Goal: Use online tool/utility: Utilize a website feature to perform a specific function

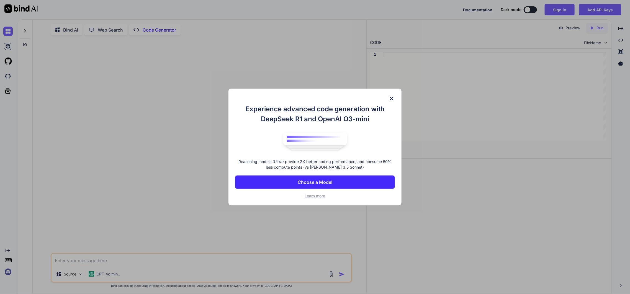
click at [330, 186] on p "Choose a Model" at bounding box center [315, 182] width 35 height 7
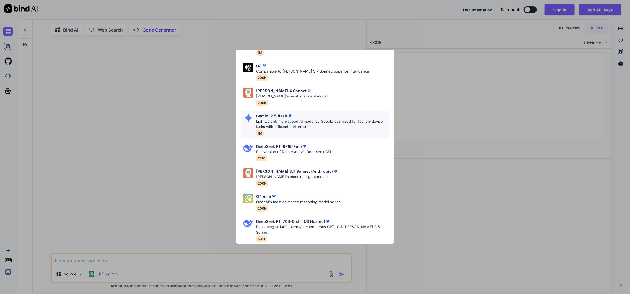
scroll to position [74, 0]
click at [210, 105] on div "Ultra Models Gemini 2.5 Pro Google's advanced multimodal AI model capable of un…" at bounding box center [315, 147] width 630 height 294
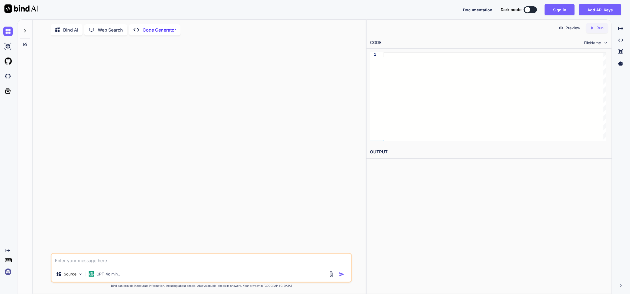
type textarea "x"
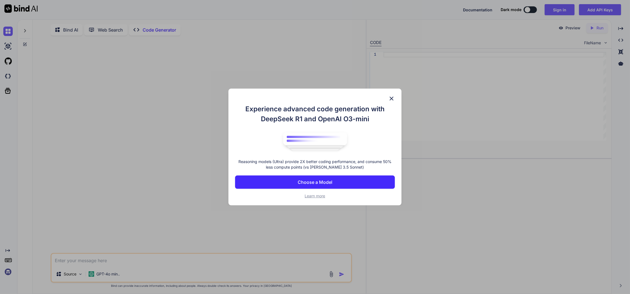
click at [329, 186] on p "Choose a Model" at bounding box center [315, 182] width 35 height 7
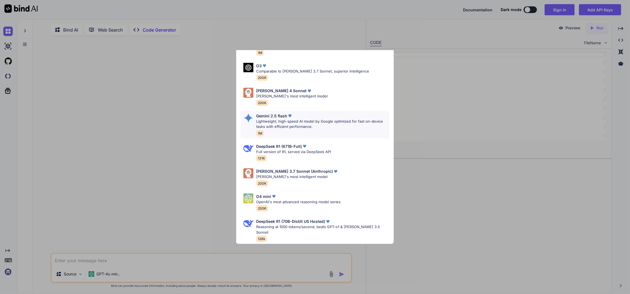
scroll to position [49, 0]
click at [319, 107] on div "Claude 4 Sonnet Claude's most intelligent model 200K" at bounding box center [315, 97] width 149 height 22
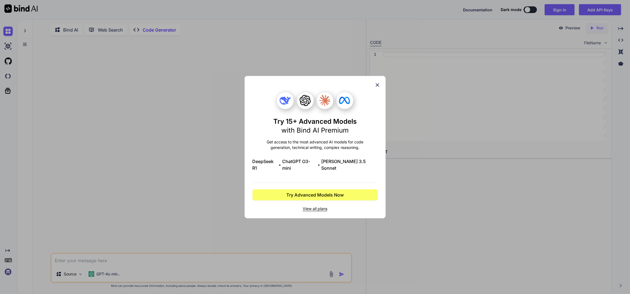
click at [376, 82] on icon at bounding box center [378, 85] width 6 height 6
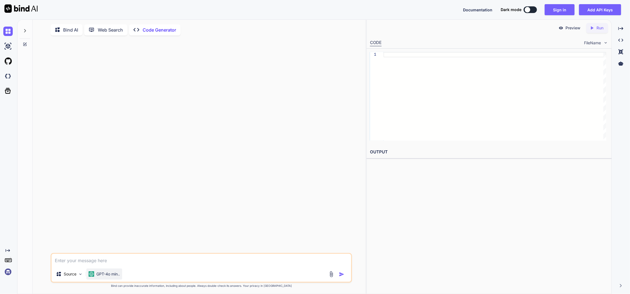
click at [120, 277] on p "GPT-4o min.." at bounding box center [108, 275] width 24 height 6
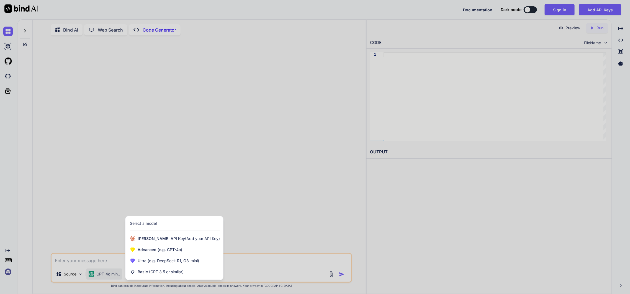
click at [86, 278] on div at bounding box center [315, 147] width 630 height 294
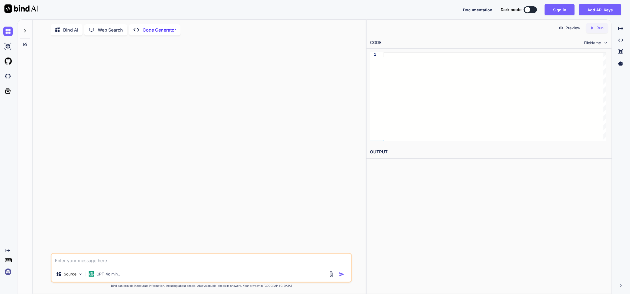
click at [83, 277] on img at bounding box center [80, 274] width 5 height 5
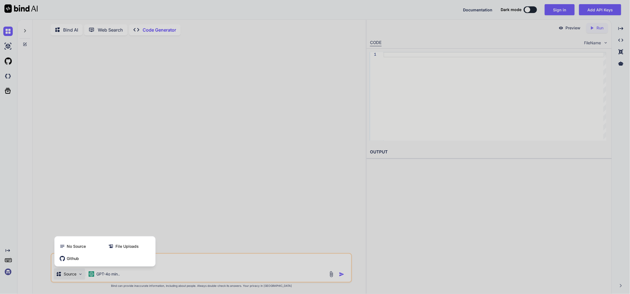
click at [86, 278] on div at bounding box center [315, 147] width 630 height 294
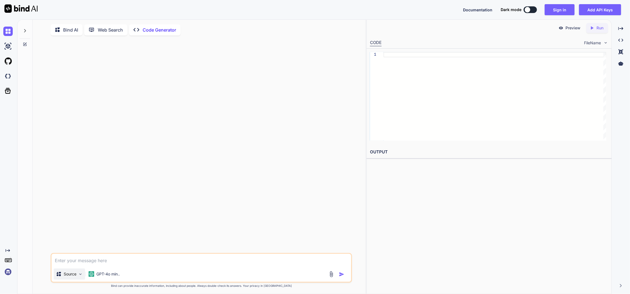
click at [83, 277] on img at bounding box center [80, 274] width 5 height 5
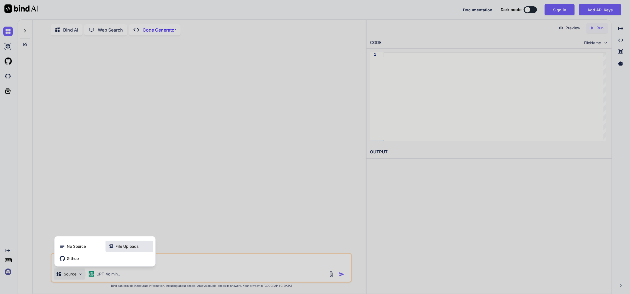
click at [127, 249] on span "File Uploads" at bounding box center [127, 247] width 23 height 6
type textarea "x"
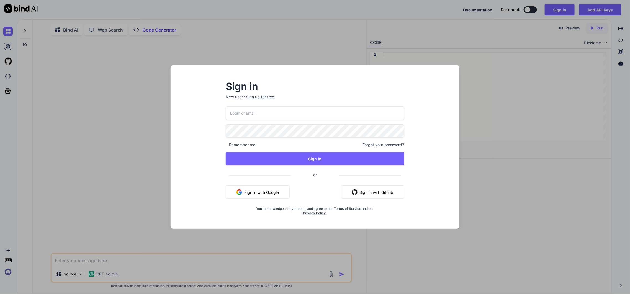
click at [266, 109] on input "email" at bounding box center [315, 113] width 178 height 14
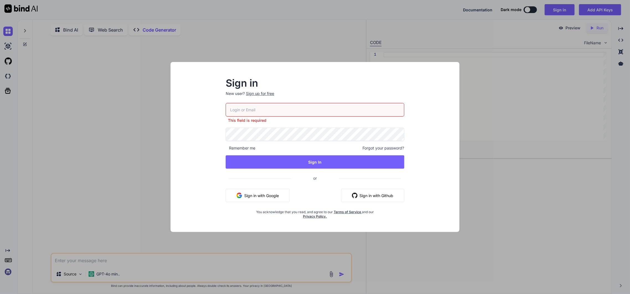
type input "neels@beonline.co.za"
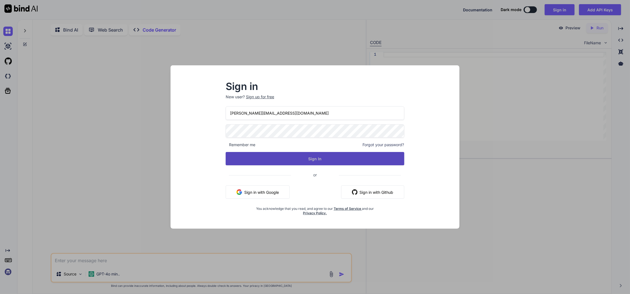
click at [316, 165] on button "Sign In" at bounding box center [315, 158] width 178 height 13
click at [313, 159] on button "Sign In" at bounding box center [315, 158] width 178 height 13
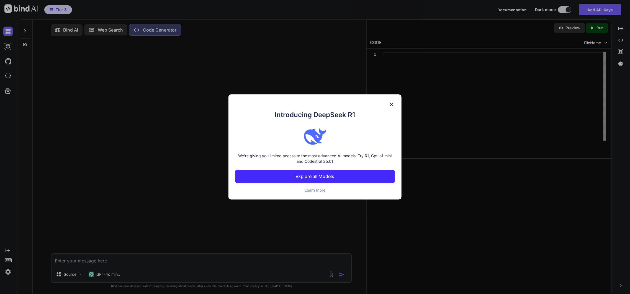
click at [324, 180] on p "Explore all Models" at bounding box center [315, 176] width 39 height 7
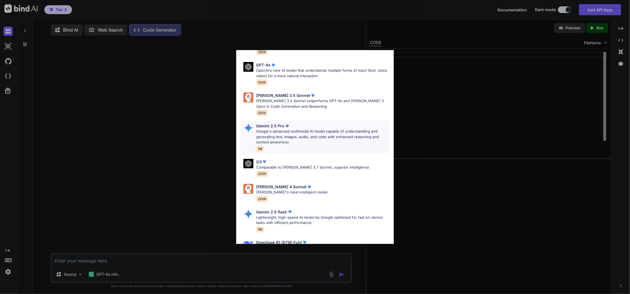
scroll to position [101, 0]
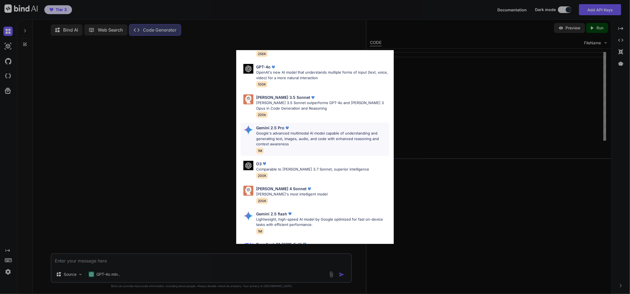
click at [320, 147] on p "Google's advanced multimodal AI model capable of understanding and generating t…" at bounding box center [322, 139] width 133 height 16
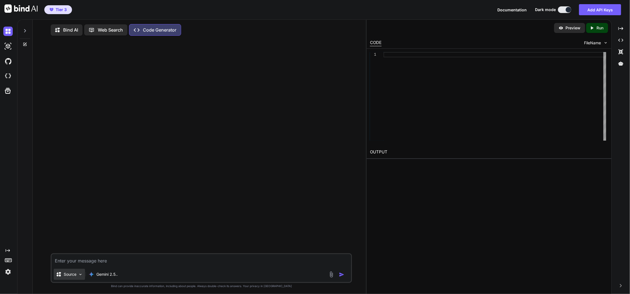
click at [83, 277] on img at bounding box center [80, 274] width 5 height 5
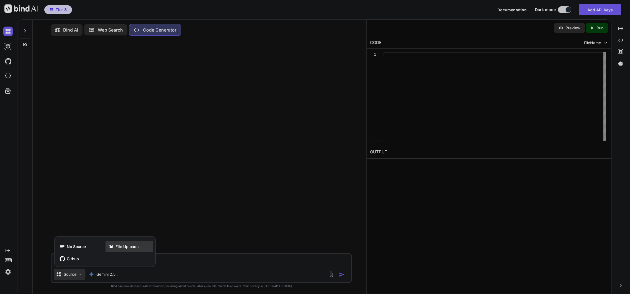
click at [134, 250] on span "File Uploads" at bounding box center [127, 247] width 23 height 6
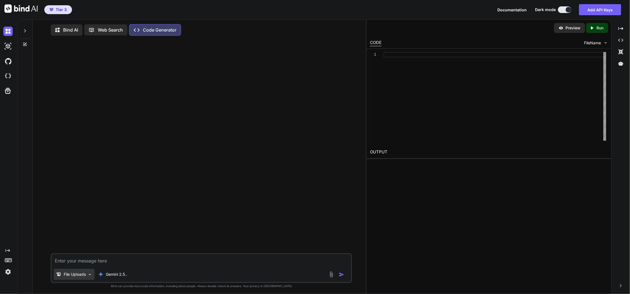
click at [92, 277] on img at bounding box center [90, 274] width 5 height 5
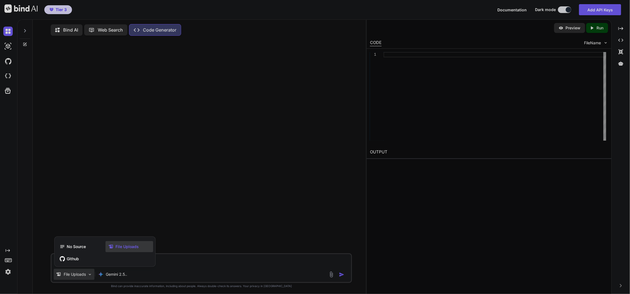
click at [126, 249] on span "File Uploads" at bounding box center [127, 247] width 23 height 6
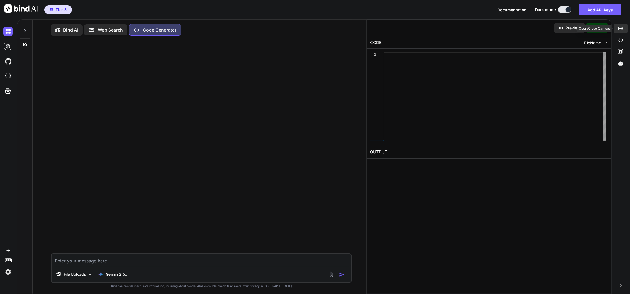
click at [623, 31] on icon "Created with Pixso." at bounding box center [621, 28] width 5 height 5
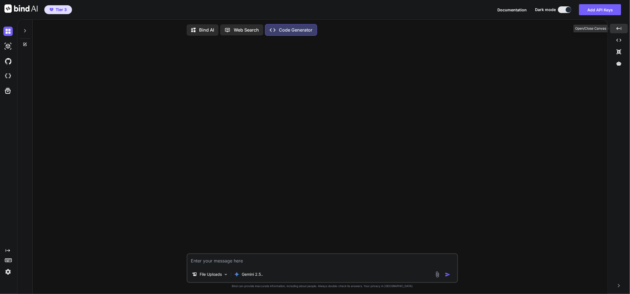
click at [622, 33] on div "Created with Pixso." at bounding box center [619, 28] width 18 height 9
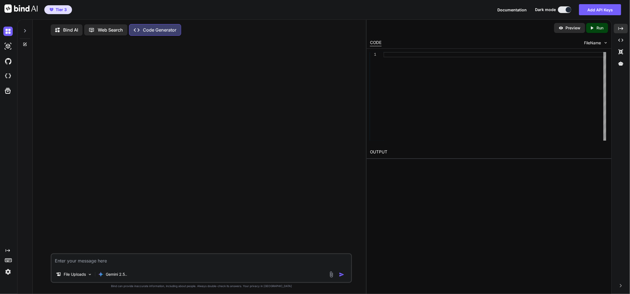
click at [605, 45] on img at bounding box center [606, 42] width 5 height 5
click at [328, 278] on img at bounding box center [331, 275] width 6 height 6
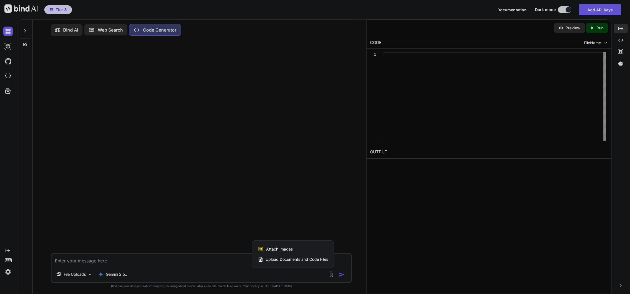
click at [296, 260] on span "Upload Documents and Code Files" at bounding box center [297, 260] width 63 height 6
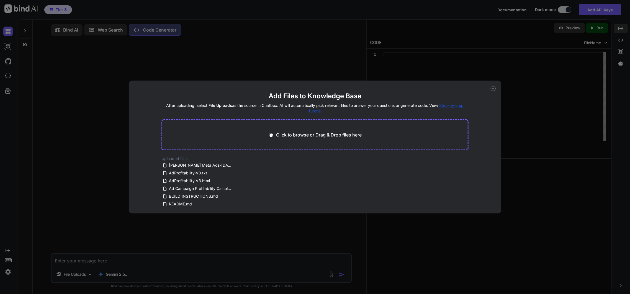
click at [327, 132] on p "Click to browse or Drag & Drop files here" at bounding box center [319, 135] width 86 height 7
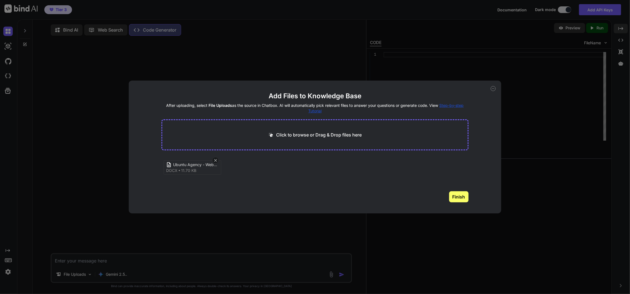
click at [347, 133] on p "Click to browse or Drag & Drop files here" at bounding box center [319, 135] width 86 height 7
type input "C:\fakepath\Ubuntu Logo-150x50_blk.png"
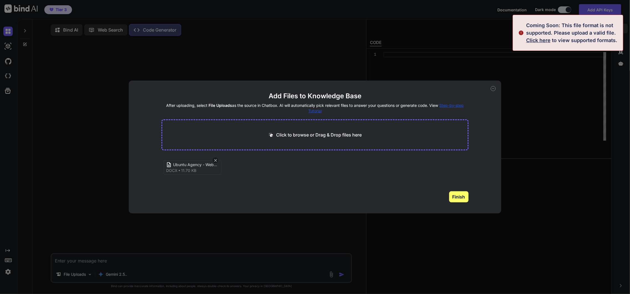
click at [537, 42] on span "Click here" at bounding box center [538, 40] width 24 height 6
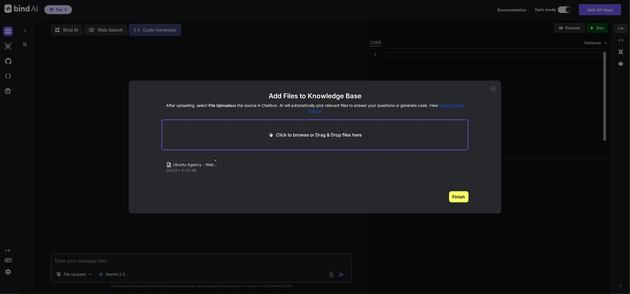
click at [459, 203] on button "Finish" at bounding box center [458, 196] width 19 height 11
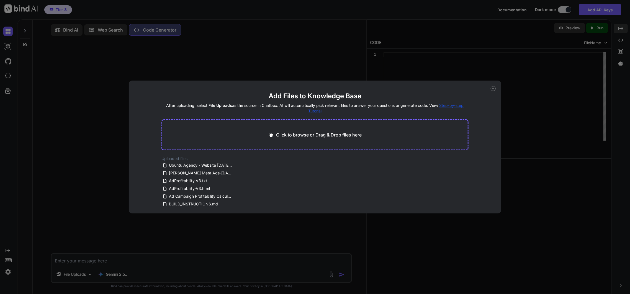
click at [562, 108] on div "Add Files to Knowledge Base After uploading, select File Uploads as the source …" at bounding box center [315, 147] width 630 height 294
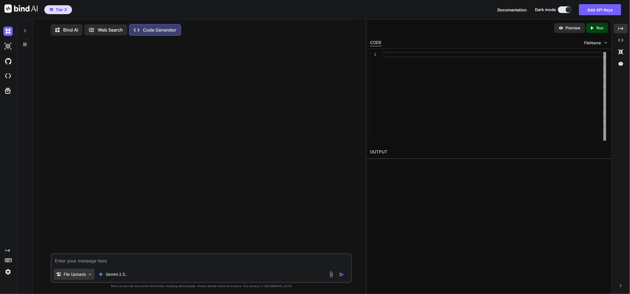
click at [85, 277] on p "File Uploads" at bounding box center [75, 275] width 22 height 6
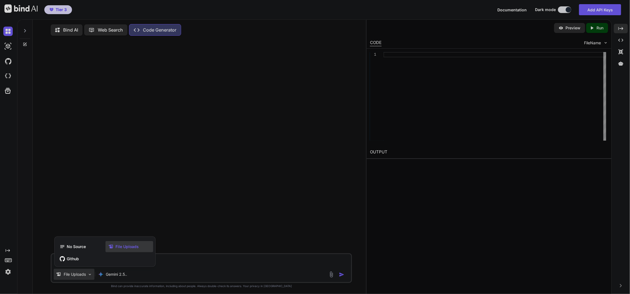
click at [234, 179] on div at bounding box center [315, 147] width 630 height 294
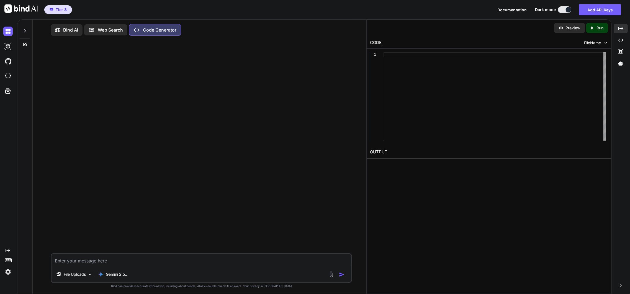
click at [85, 263] on textarea at bounding box center [202, 260] width 300 height 12
click at [152, 264] on textarea "Please create a website for Ubuntu Agency a digital marketing agency in South A…" at bounding box center [202, 256] width 300 height 21
click at [98, 266] on textarea "Please create a website for Ubuntu Agency a digital marketing agency in South A…" at bounding box center [202, 256] width 300 height 21
click at [172, 267] on textarea "Please create a website for Ubuntu Agency a digital marketing agency in South A…" at bounding box center [202, 256] width 300 height 21
click at [286, 258] on textarea "Please create a website for Ubuntu Agency a digital marketing agency in South A…" at bounding box center [202, 256] width 300 height 21
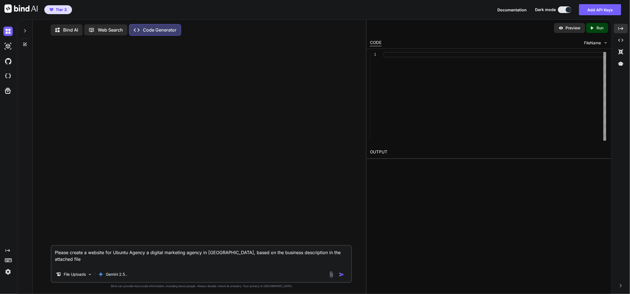
click at [137, 266] on textarea "Please create a website for Ubuntu Agency a digital marketing agency in South A…" at bounding box center [202, 256] width 300 height 21
click at [222, 266] on textarea "Please create a website for Ubuntu Agency a digital marketing agency in South A…" at bounding box center [202, 256] width 300 height 21
type textarea "Please create a website for Ubuntu Agency a digital marketing agency in South A…"
click at [339, 278] on img "button" at bounding box center [342, 275] width 6 height 6
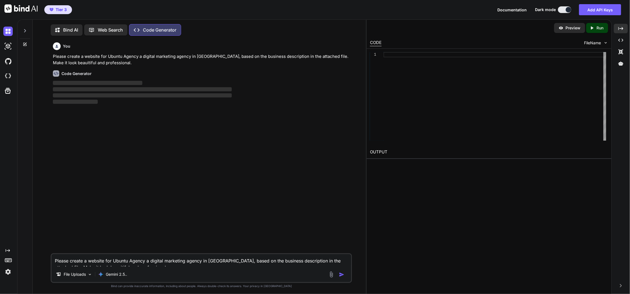
scroll to position [3, 0]
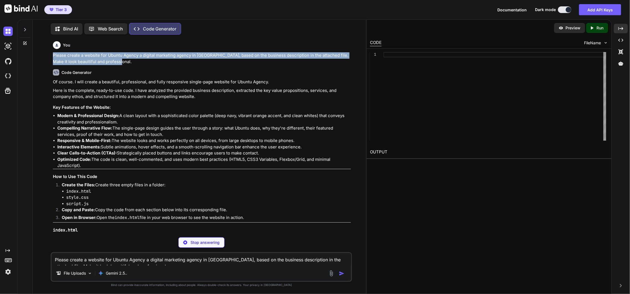
drag, startPoint x: 119, startPoint y: 64, endPoint x: 50, endPoint y: 59, distance: 69.2
click at [51, 59] on div "You Please create a website for Ubuntu Agency a digital marketing agency in Sou…" at bounding box center [201, 166] width 329 height 255
copy p "Please create a website for Ubuntu Agency a digital marketing agency in South A…"
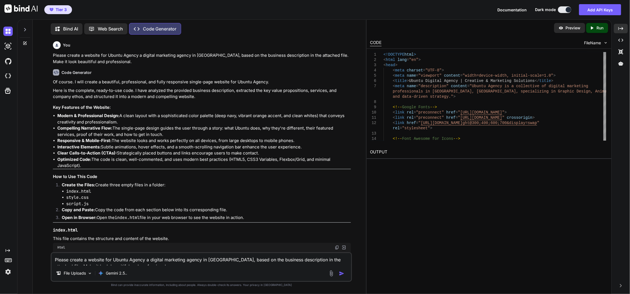
click at [566, 30] on p "Preview" at bounding box center [573, 28] width 15 height 6
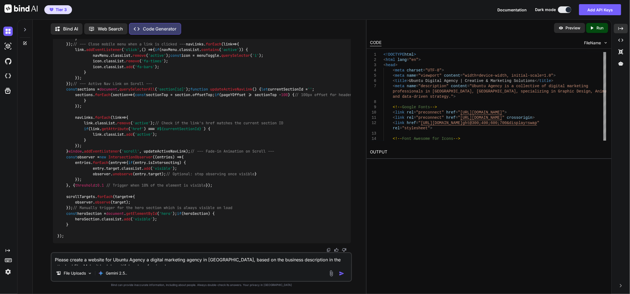
scroll to position [3552, 0]
click at [598, 31] on p "Run" at bounding box center [600, 28] width 7 height 6
click at [566, 30] on p "Preview" at bounding box center [573, 28] width 15 height 6
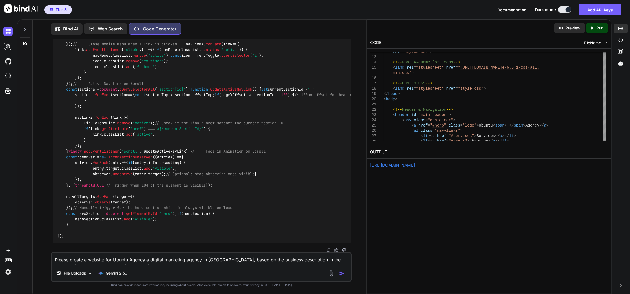
click at [415, 168] on link "https://app.onecompiler.com/43tak9cvr_43tbd9kbt" at bounding box center [392, 165] width 45 height 5
click at [597, 30] on p "Run" at bounding box center [600, 28] width 7 height 6
click at [415, 168] on link "https://app.onecompiler.com/43tak9kvr_43tbf7yap" at bounding box center [392, 165] width 45 height 5
click at [621, 65] on icon at bounding box center [621, 63] width 5 height 4
